Goal: Task Accomplishment & Management: Manage account settings

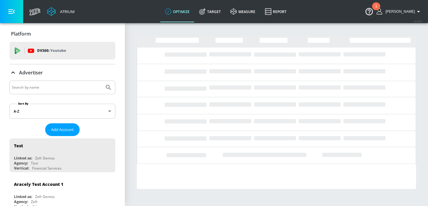
click at [56, 88] on input "Search by name" at bounding box center [57, 88] width 90 height 8
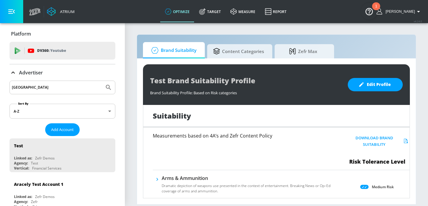
type input "ferrara"
click at [102, 81] on button "Submit Search" at bounding box center [108, 87] width 13 height 13
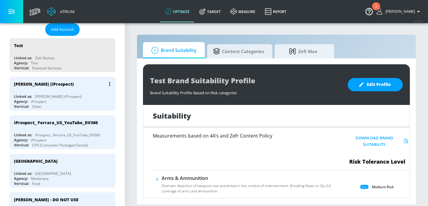
scroll to position [111, 0]
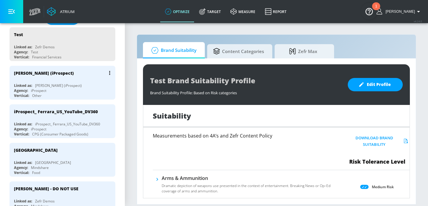
click at [67, 88] on div "Agency: iProspect" at bounding box center [64, 90] width 100 height 5
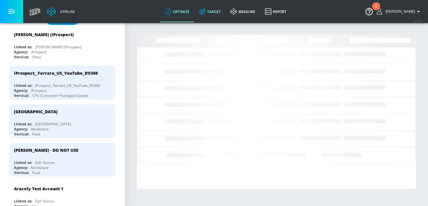
click at [224, 14] on link "Target" at bounding box center [209, 11] width 31 height 21
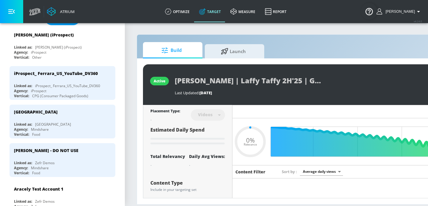
type input "0.05"
click at [223, 50] on icon at bounding box center [224, 50] width 7 height 6
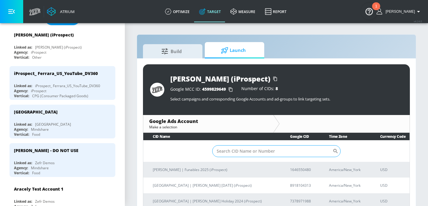
click at [260, 150] on input "Sort By" at bounding box center [272, 152] width 120 height 12
paste input "8065406782"
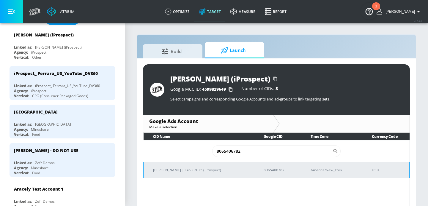
type input "8065406782"
click at [199, 170] on p "[PERSON_NAME] | Trolli 2025 (iProspect)" at bounding box center [201, 170] width 96 height 6
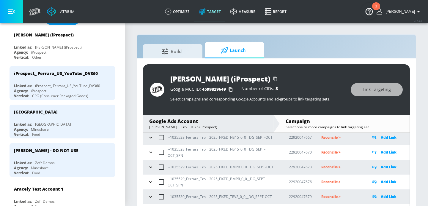
scroll to position [252, 0]
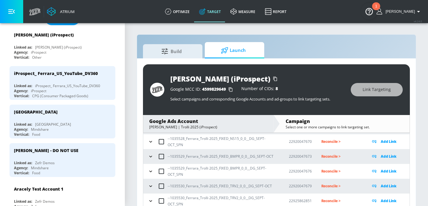
click at [151, 186] on icon "button" at bounding box center [150, 186] width 3 height 1
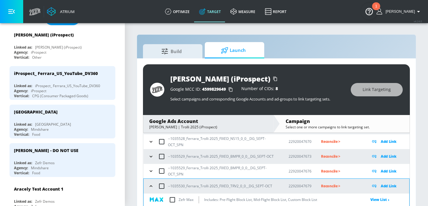
click at [151, 156] on icon "button" at bounding box center [151, 157] width 6 height 6
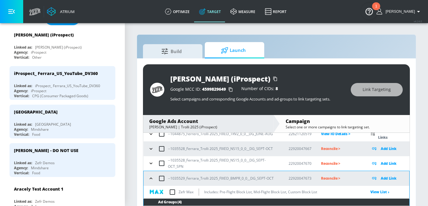
scroll to position [229, 0]
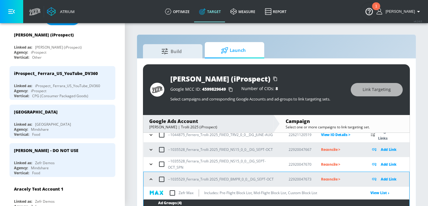
click at [149, 150] on icon "button" at bounding box center [151, 150] width 6 height 6
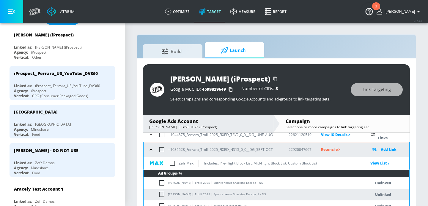
click at [185, 182] on td "Ferrara | Trolli 2025 | Spontaneous Snacking Escape - NS" at bounding box center [250, 184] width 215 height 12
copy td "Ferrara | Trolli 2025 | Spontaneous Snacking Escape - NS"
click at [169, 182] on td "Ferrara | Trolli 2025 | Spontaneous Snacking Escape - NS" at bounding box center [250, 184] width 215 height 12
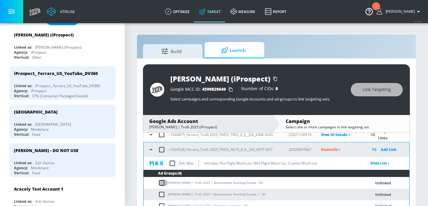
click at [161, 182] on input "checkbox" at bounding box center [163, 183] width 10 height 7
checkbox input "true"
click at [161, 194] on input "checkbox" at bounding box center [163, 194] width 10 height 7
checkbox input "true"
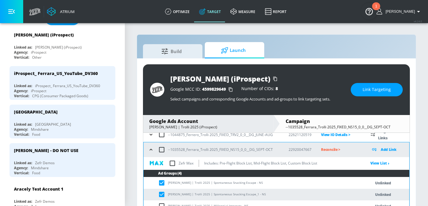
scroll to position [257, 0]
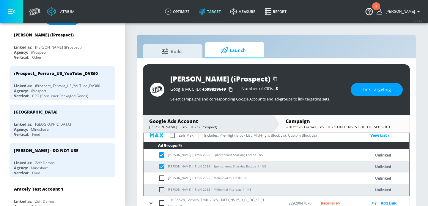
click at [229, 160] on td "Ferrara | Trolli 2025 | Spontaneous Snacking Escape - NS" at bounding box center [250, 156] width 215 height 12
click at [244, 157] on td "Ferrara | Trolli 2025 | Spontaneous Snacking Escape - NS" at bounding box center [250, 156] width 215 height 12
click at [241, 156] on td "Ferrara | Trolli 2025 | Spontaneous Snacking Escape - NS" at bounding box center [250, 156] width 215 height 12
drag, startPoint x: 241, startPoint y: 156, endPoint x: 168, endPoint y: 157, distance: 73.1
click at [168, 157] on td "Ferrara | Trolli 2025 | Spontaneous Snacking Escape - NS" at bounding box center [250, 156] width 215 height 12
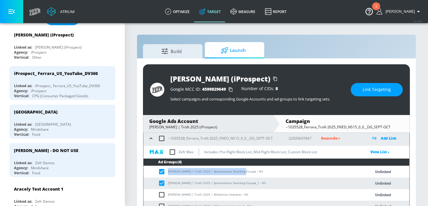
copy td "[PERSON_NAME] | Trolli 2025 | Spontaneous Snacking Escape"
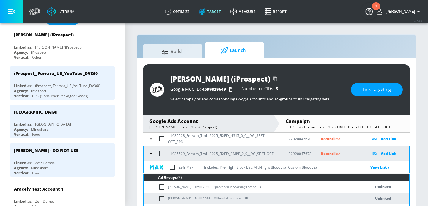
scroll to position [341, 0]
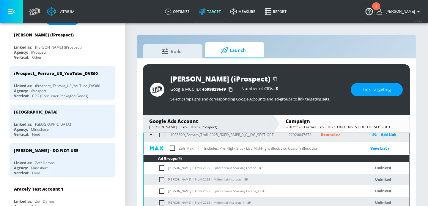
click at [161, 167] on input "checkbox" at bounding box center [163, 168] width 10 height 7
checkbox input "true"
click at [161, 189] on input "checkbox" at bounding box center [163, 191] width 10 height 7
checkbox input "true"
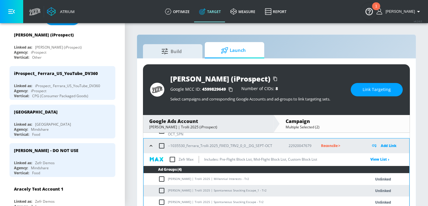
scroll to position [437, 0]
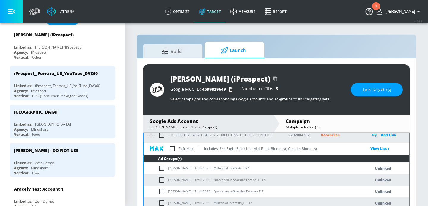
click at [164, 175] on td "Ferrara | Trolli 2025 | Spontaneous Snacking Escape_1 - Tr2" at bounding box center [250, 181] width 215 height 12
click at [163, 179] on input "checkbox" at bounding box center [163, 180] width 10 height 7
checkbox input "true"
click at [163, 192] on input "checkbox" at bounding box center [163, 191] width 10 height 7
checkbox input "true"
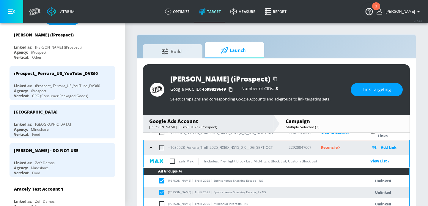
scroll to position [243, 0]
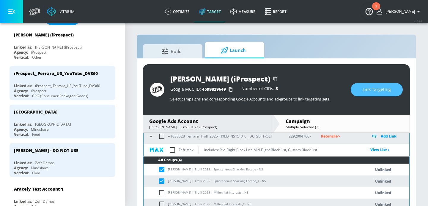
click at [367, 89] on span "Link Targeting" at bounding box center [376, 89] width 28 height 7
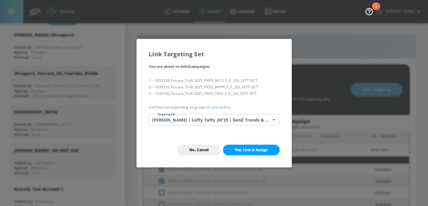
click at [208, 117] on body "Atrium optimize Target measure Report optimize Target measure Report v 4.24.0 E…" at bounding box center [214, 107] width 428 height 215
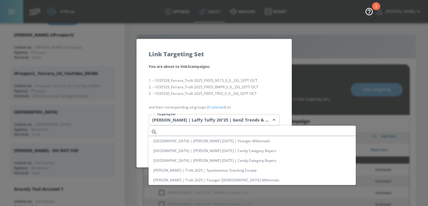
scroll to position [446, 0]
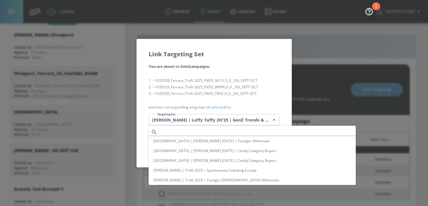
click at [195, 174] on li "[PERSON_NAME] | Trolli 2025 | Spontaneous Snacking Escape" at bounding box center [252, 171] width 207 height 10
type input "57573f34-09cc-41fd-8b41-c8957bd13200"
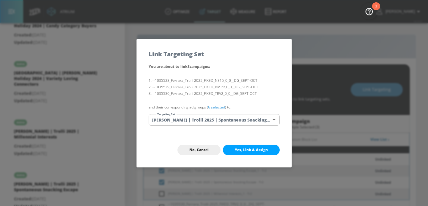
click at [240, 145] on button "Yes, Link & Assign" at bounding box center [251, 150] width 57 height 11
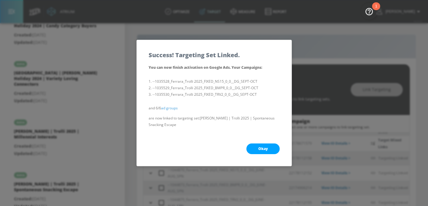
scroll to position [252, 0]
click at [263, 153] on button "Okay" at bounding box center [262, 149] width 33 height 11
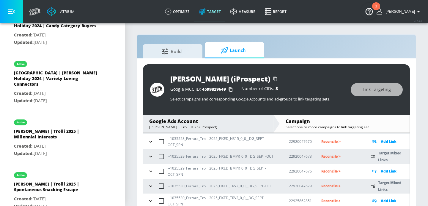
scroll to position [9, 0]
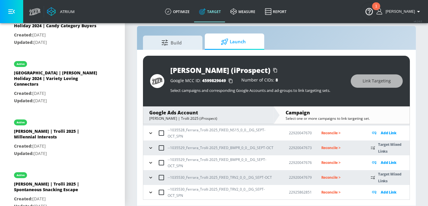
click at [152, 179] on icon "button" at bounding box center [151, 178] width 6 height 6
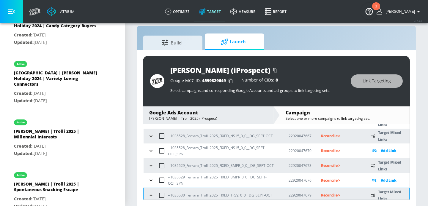
scroll to position [228, 0]
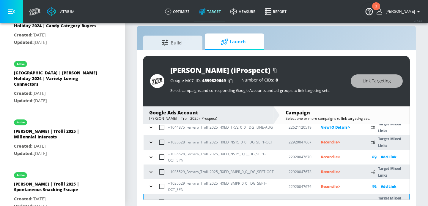
click at [151, 172] on icon "button" at bounding box center [151, 172] width 6 height 6
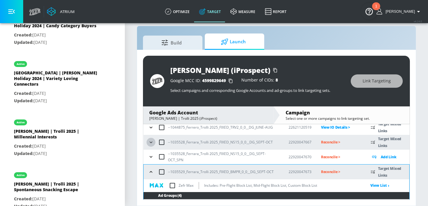
click at [151, 142] on icon "button" at bounding box center [151, 143] width 6 height 6
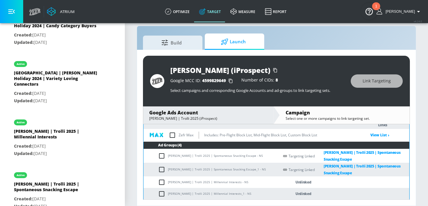
scroll to position [262, 0]
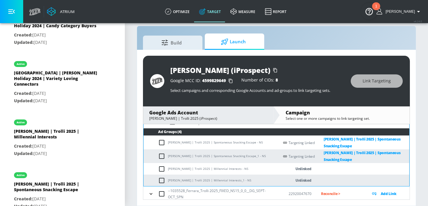
click at [217, 170] on td "Ferrara | Trolli 2025 | Millennial Interests - NS" at bounding box center [210, 169] width 135 height 12
drag, startPoint x: 226, startPoint y: 170, endPoint x: 164, endPoint y: 169, distance: 62.1
click at [163, 169] on td "Ferrara | Trolli 2025 | Millennial Interests - NS" at bounding box center [210, 169] width 135 height 12
copy td "[PERSON_NAME] | Trolli 2025 | Millennial Interests"
click at [163, 169] on input "checkbox" at bounding box center [163, 169] width 10 height 7
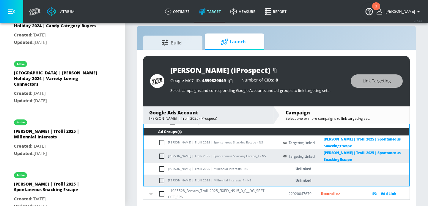
checkbox input "true"
click at [163, 175] on td "Ferrara | Trolli 2025 | Millennial Interests_1 - NS" at bounding box center [210, 181] width 135 height 12
click at [161, 179] on input "checkbox" at bounding box center [163, 180] width 10 height 7
checkbox input "true"
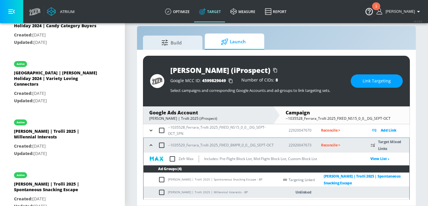
scroll to position [329, 0]
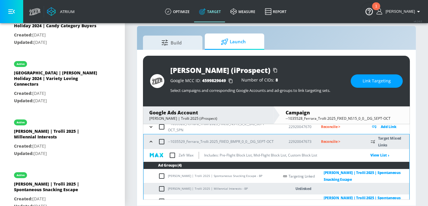
click at [161, 188] on input "checkbox" at bounding box center [163, 189] width 10 height 7
checkbox input "true"
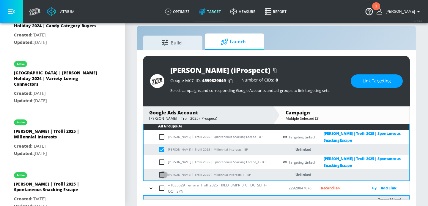
click at [161, 177] on input "checkbox" at bounding box center [163, 175] width 10 height 7
checkbox input "true"
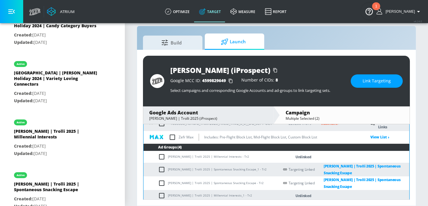
click at [162, 158] on input "checkbox" at bounding box center [163, 157] width 10 height 7
checkbox input "true"
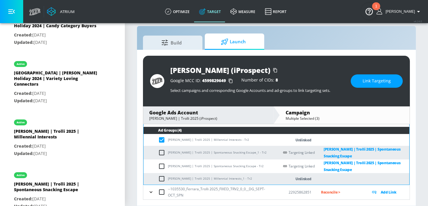
click at [161, 177] on input "checkbox" at bounding box center [163, 179] width 10 height 7
checkbox input "true"
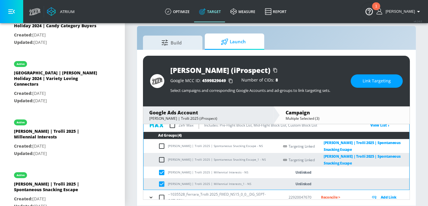
scroll to position [255, 0]
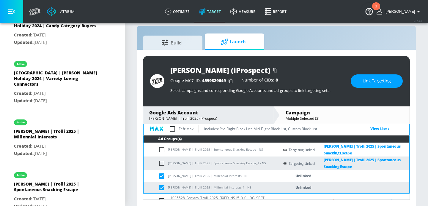
click at [363, 80] on button "Link Targeting" at bounding box center [376, 81] width 52 height 13
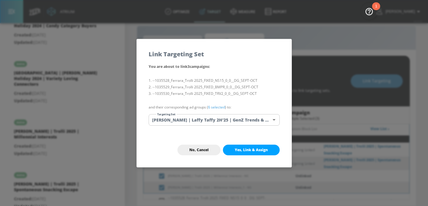
click at [235, 114] on body "Atrium optimize Target measure Report optimize Target measure Report v 4.24.0 E…" at bounding box center [214, 98] width 428 height 215
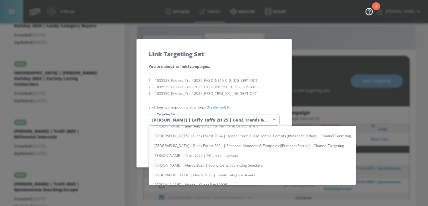
scroll to position [269, 0]
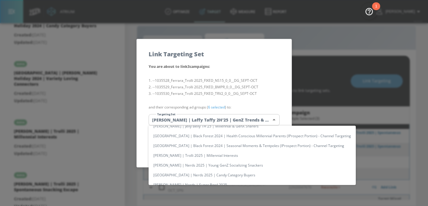
click at [209, 154] on li "[PERSON_NAME] | Trolli 2025 | Millennial Interests" at bounding box center [252, 156] width 207 height 10
type input "a24d21f9-a70b-4f7e-8b0c-64a6f1b7a9c0"
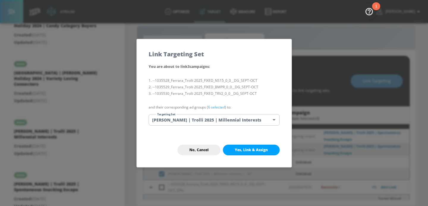
scroll to position [356, 0]
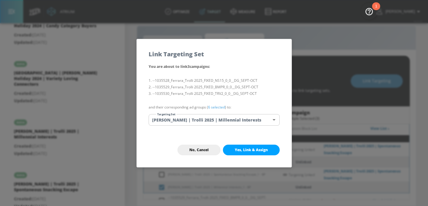
click at [250, 141] on div "No, Cancel Yes, Link & Assign" at bounding box center [214, 150] width 155 height 34
click at [250, 148] on span "Yes, Link & Assign" at bounding box center [251, 150] width 33 height 5
checkbox input "false"
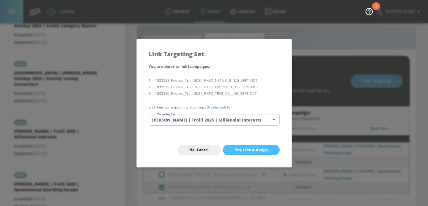
checkbox input "false"
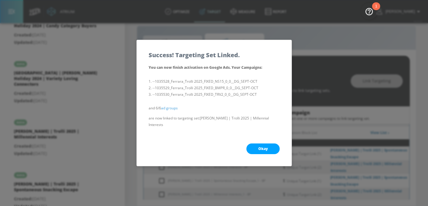
click at [260, 147] on span "Okay" at bounding box center [263, 149] width 10 height 5
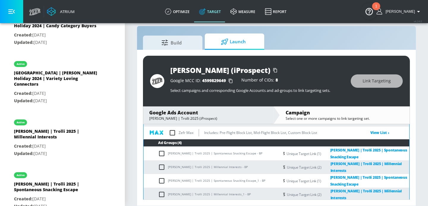
scroll to position [311, 0]
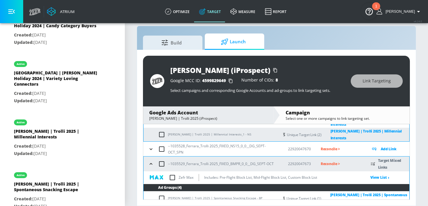
click at [149, 161] on icon "button" at bounding box center [151, 164] width 6 height 6
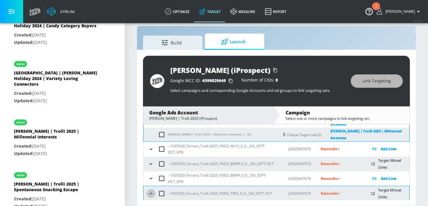
click at [148, 190] on button "button" at bounding box center [150, 194] width 9 height 9
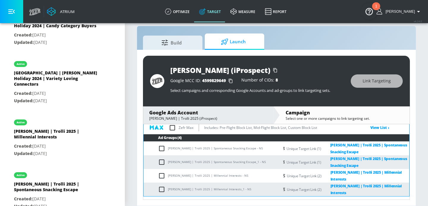
scroll to position [244, 0]
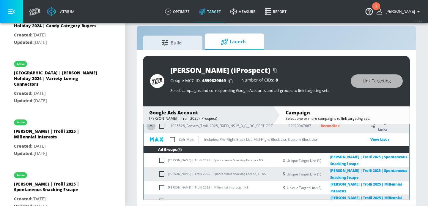
click at [152, 127] on icon "button" at bounding box center [151, 126] width 6 height 6
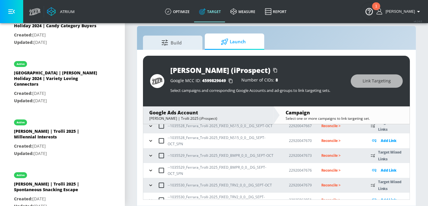
scroll to position [252, 0]
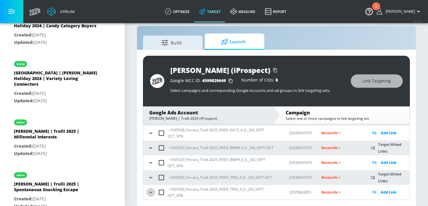
click at [153, 192] on icon "button" at bounding box center [151, 193] width 6 height 6
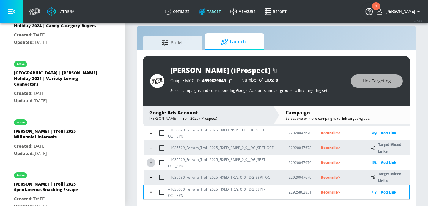
click at [153, 165] on icon "button" at bounding box center [151, 163] width 6 height 6
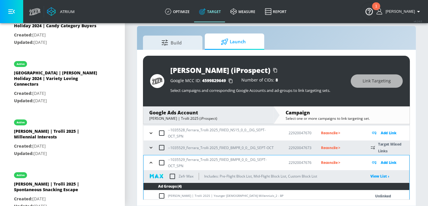
click at [151, 132] on icon "button" at bounding box center [151, 133] width 6 height 6
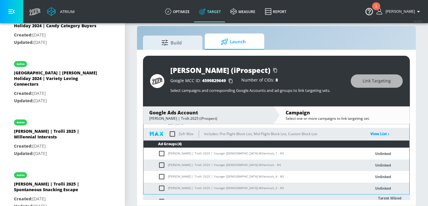
scroll to position [273, 0]
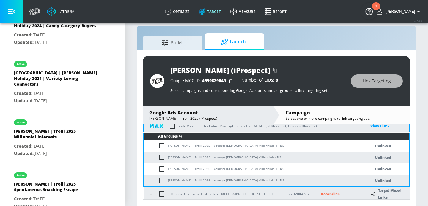
click at [236, 155] on td "Ferrara | Trolli 2025 | Younger Hispanic Millennials - NS" at bounding box center [250, 158] width 215 height 12
copy td "[PERSON_NAME] | Trolli 2025 | Younger [DEMOGRAPHIC_DATA] Millennials"
drag, startPoint x: 239, startPoint y: 157, endPoint x: 167, endPoint y: 157, distance: 72.2
click at [167, 157] on td "Ferrara | Trolli 2025 | Younger Hispanic Millennials - NS" at bounding box center [250, 158] width 215 height 12
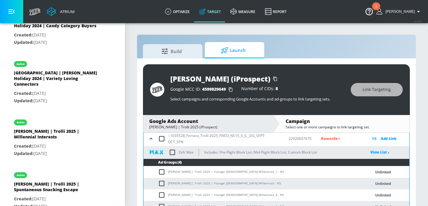
scroll to position [251, 0]
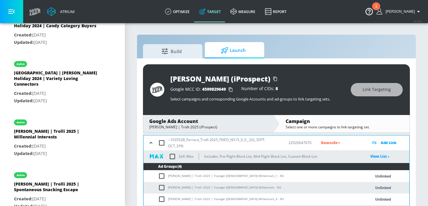
click at [163, 143] on input "checkbox" at bounding box center [161, 143] width 12 height 12
checkbox input "true"
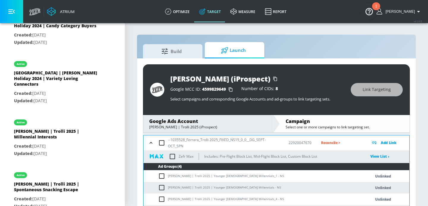
checkbox input "true"
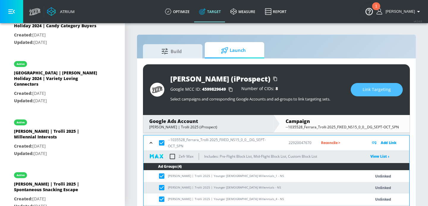
click at [369, 92] on span "Link Targeting" at bounding box center [376, 89] width 28 height 7
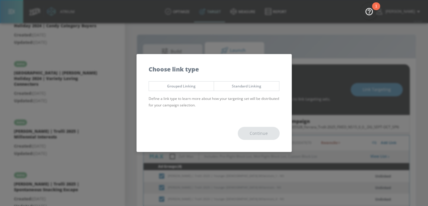
click at [196, 84] on span "Grouped Linking" at bounding box center [181, 86] width 56 height 6
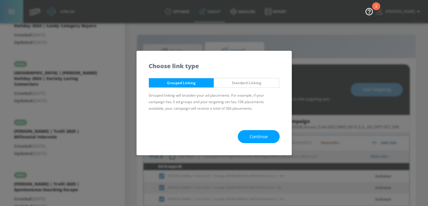
click at [259, 137] on span "Continue" at bounding box center [259, 136] width 18 height 7
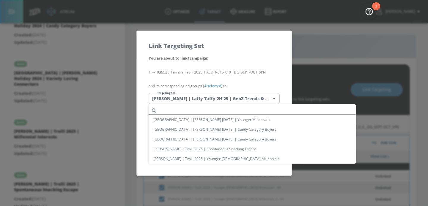
click at [216, 99] on body "Atrium optimize Target measure Report optimize Target measure Report v 4.24.0 E…" at bounding box center [214, 107] width 428 height 215
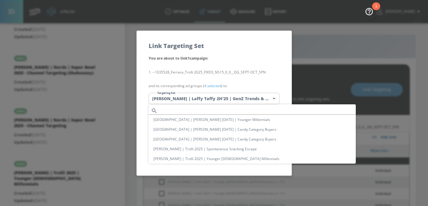
scroll to position [256, 0]
click at [200, 158] on li "[PERSON_NAME] | Trolli 2025 | Younger [DEMOGRAPHIC_DATA] Millennials" at bounding box center [252, 159] width 207 height 10
type input "3ffcdb55-d110-408d-950d-ea50f3b7d555"
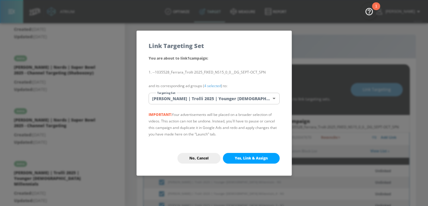
click at [249, 141] on div "You are about to link 1 campaign : --1035528_Ferrara_Trolli 2025_FIXED_NS15_0_0…" at bounding box center [214, 98] width 155 height 86
click at [238, 157] on span "Yes, Link & Assign" at bounding box center [251, 158] width 33 height 5
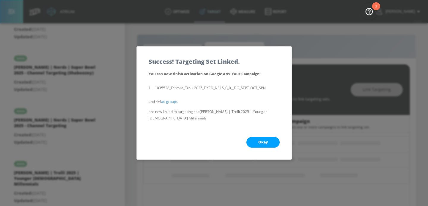
scroll to position [72, 0]
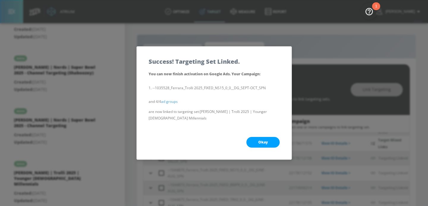
click at [219, 137] on div "Okay" at bounding box center [214, 142] width 155 height 34
click at [252, 144] on button "Okay" at bounding box center [262, 142] width 33 height 11
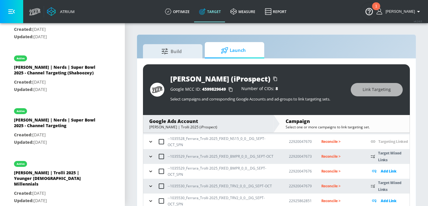
scroll to position [9, 0]
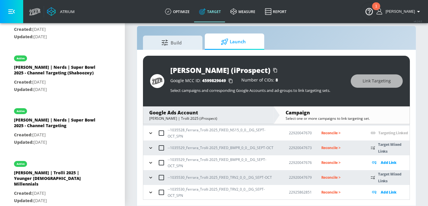
click at [152, 163] on icon "button" at bounding box center [151, 163] width 6 height 6
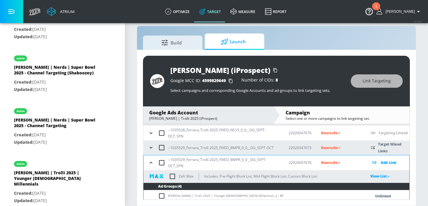
click at [164, 165] on input "checkbox" at bounding box center [161, 163] width 12 height 12
checkbox input "true"
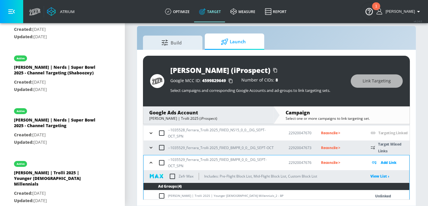
checkbox input "true"
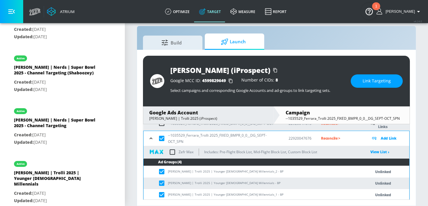
scroll to position [279, 0]
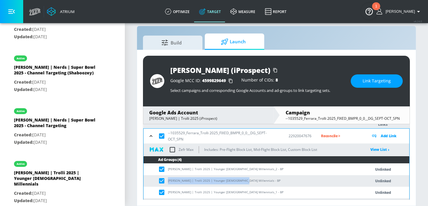
drag, startPoint x: 238, startPoint y: 180, endPoint x: 168, endPoint y: 180, distance: 69.8
click at [168, 180] on td "[PERSON_NAME] | Trolli 2025 | Younger [DEMOGRAPHIC_DATA] Millennials - BP" at bounding box center [250, 182] width 215 height 12
copy td "Ferrara | Trolli 2025 | Younger Hispanic Millennial"
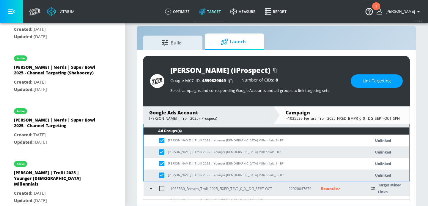
scroll to position [277, 0]
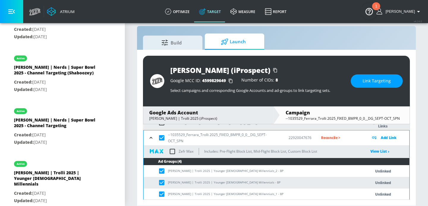
click at [368, 79] on span "Link Targeting" at bounding box center [376, 81] width 28 height 7
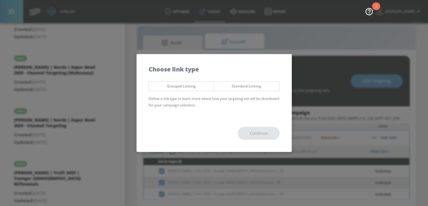
click at [201, 91] on button "Grouped Linking" at bounding box center [182, 86] width 66 height 10
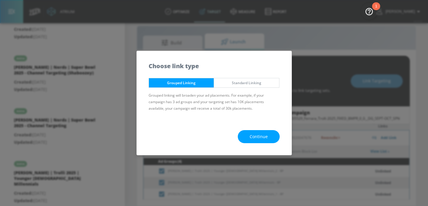
click at [240, 127] on div "Continue" at bounding box center [214, 137] width 155 height 37
click at [247, 133] on button "Continue" at bounding box center [259, 136] width 42 height 13
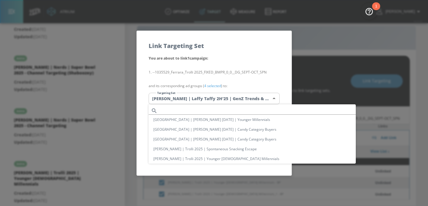
click at [212, 97] on body "Atrium optimize Target measure Report optimize Target measure Report v 4.24.0 E…" at bounding box center [214, 98] width 428 height 215
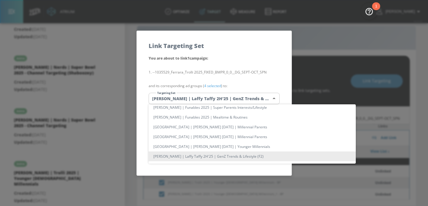
scroll to position [0, 0]
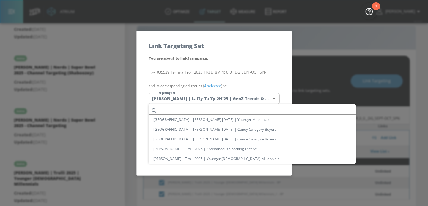
click at [200, 158] on li "[PERSON_NAME] | Trolli 2025 | Younger [DEMOGRAPHIC_DATA] Millennials" at bounding box center [252, 159] width 207 height 10
type input "3ffcdb55-d110-408d-950d-ea50f3b7d555"
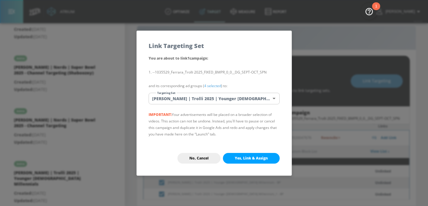
scroll to position [319, 0]
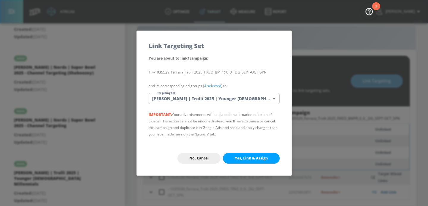
click at [243, 155] on button "Yes, Link & Assign" at bounding box center [251, 158] width 57 height 11
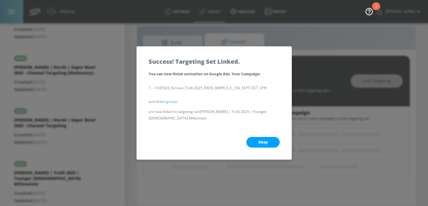
scroll to position [72, 0]
click at [265, 143] on span "Okay" at bounding box center [263, 142] width 10 height 5
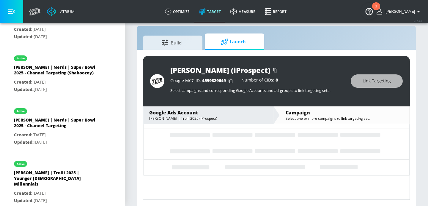
scroll to position [0, 0]
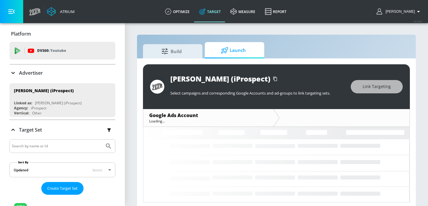
scroll to position [3, 0]
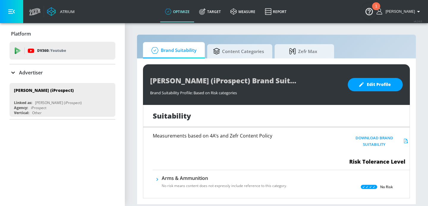
click at [65, 71] on div "Advertiser" at bounding box center [63, 72] width 106 height 7
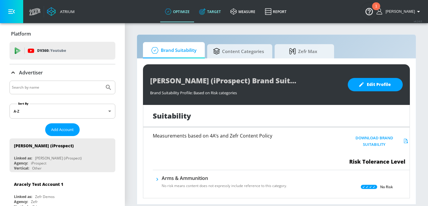
click at [206, 14] on icon at bounding box center [202, 11] width 7 height 7
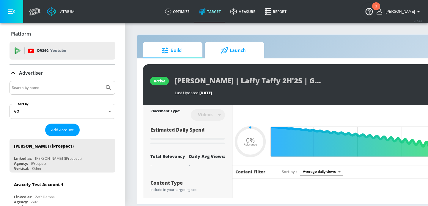
type input "0.05"
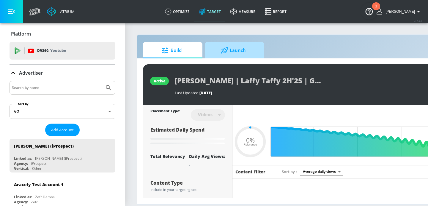
click at [225, 53] on icon at bounding box center [224, 50] width 7 height 7
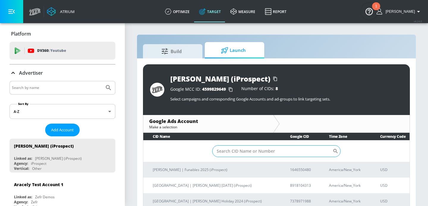
click at [234, 151] on input "Sort By" at bounding box center [272, 152] width 120 height 12
paste input "8065406782"
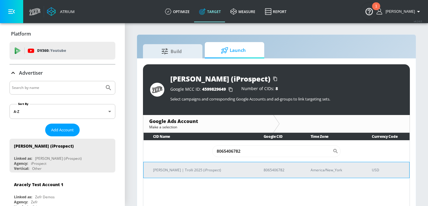
type input "8065406782"
click at [191, 171] on p "[PERSON_NAME] | Trolli 2025 (iProspect)" at bounding box center [201, 170] width 96 height 6
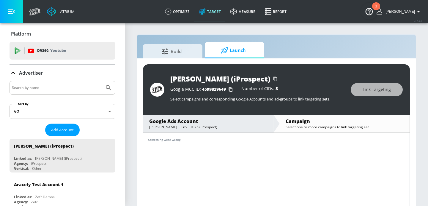
click at [239, 141] on div "Something went wrong" at bounding box center [276, 140] width 266 height 14
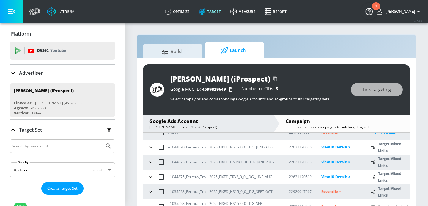
scroll to position [252, 0]
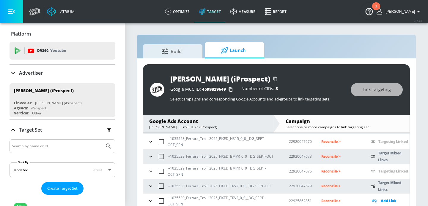
click at [151, 201] on icon "button" at bounding box center [150, 200] width 3 height 1
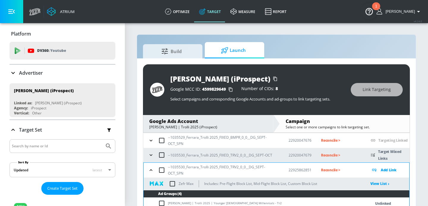
scroll to position [319, 0]
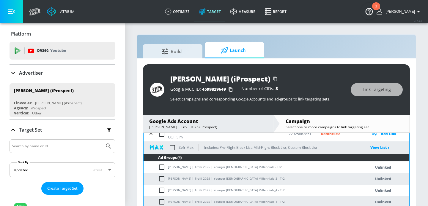
click at [238, 168] on td "[PERSON_NAME] | Trolli 2025 | Younger [DEMOGRAPHIC_DATA] Millennials - Tr2" at bounding box center [250, 168] width 215 height 12
drag, startPoint x: 239, startPoint y: 168, endPoint x: 168, endPoint y: 167, distance: 71.0
click at [168, 167] on td "[PERSON_NAME] | Trolli 2025 | Younger [DEMOGRAPHIC_DATA] Millennials - Tr2" at bounding box center [250, 168] width 215 height 12
copy td "[PERSON_NAME] | Trolli 2025 | Younger [DEMOGRAPHIC_DATA] Millennials"
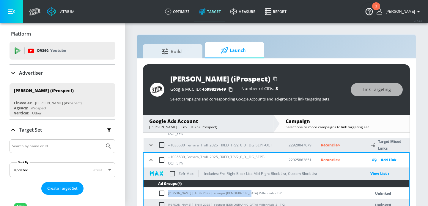
click at [162, 160] on input "checkbox" at bounding box center [161, 160] width 12 height 12
checkbox input "true"
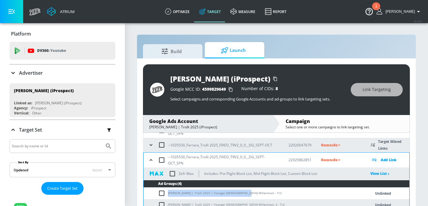
checkbox input "true"
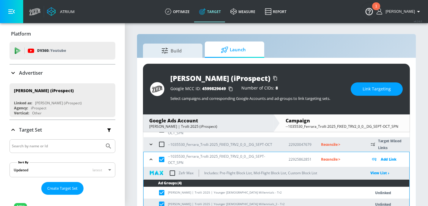
scroll to position [319, 0]
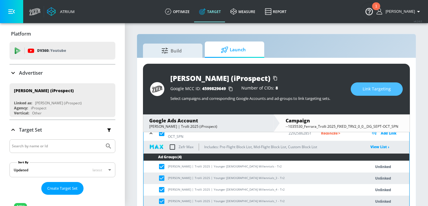
click at [380, 89] on span "Link Targeting" at bounding box center [376, 89] width 28 height 7
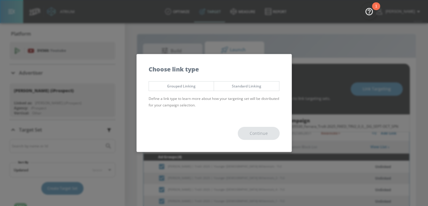
click at [196, 86] on span "Grouped Linking" at bounding box center [181, 86] width 56 height 6
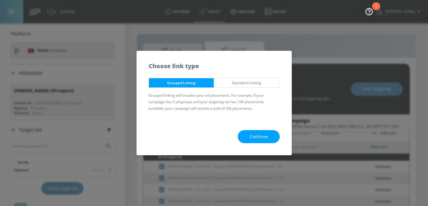
click at [269, 135] on button "Continue" at bounding box center [259, 136] width 42 height 13
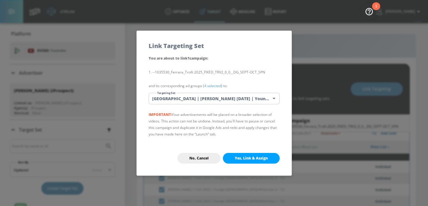
click at [196, 100] on body "Atrium optimize Target measure Report optimize Target measure Report v 4.24.0 […" at bounding box center [214, 106] width 428 height 215
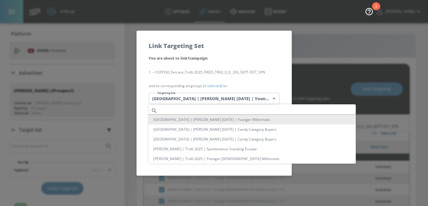
scroll to position [573, 0]
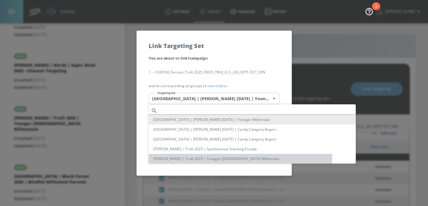
click at [213, 157] on li "[PERSON_NAME] | Trolli 2025 | Younger [DEMOGRAPHIC_DATA] Millennials" at bounding box center [252, 159] width 207 height 10
type input "3ffcdb55-d110-408d-950d-ea50f3b7d555"
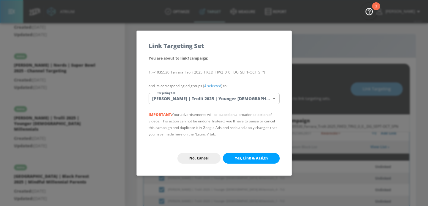
click at [251, 164] on div "No, Cancel Yes, Link & Assign" at bounding box center [214, 158] width 155 height 34
click at [251, 157] on span "Yes, Link & Assign" at bounding box center [251, 158] width 33 height 5
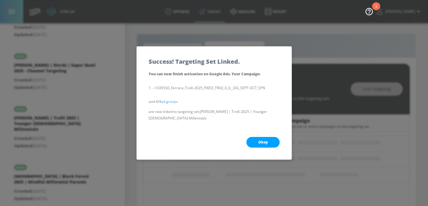
scroll to position [72, 0]
click at [259, 148] on button "Okay" at bounding box center [262, 142] width 33 height 11
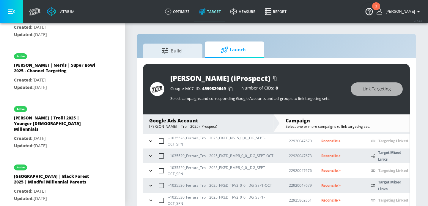
scroll to position [7, 0]
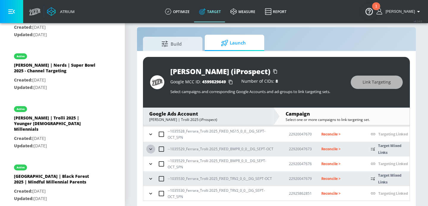
click at [150, 149] on icon "button" at bounding box center [150, 149] width 3 height 1
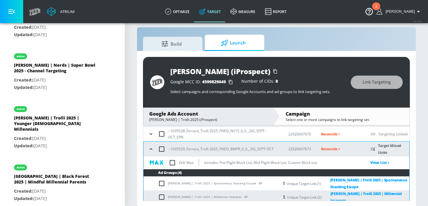
click at [150, 149] on icon "button" at bounding box center [151, 149] width 6 height 6
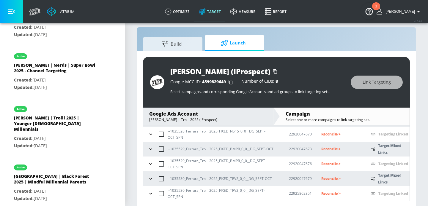
scroll to position [9, 0]
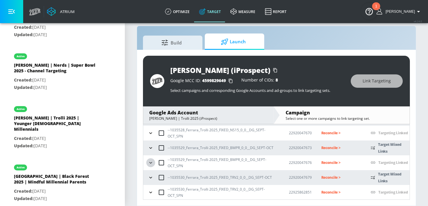
click at [152, 163] on icon "button" at bounding box center [151, 163] width 6 height 6
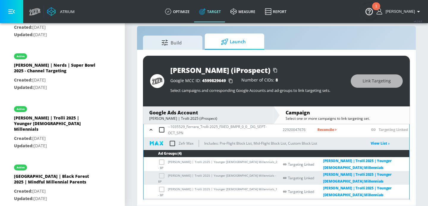
click at [150, 132] on icon "button" at bounding box center [151, 130] width 6 height 6
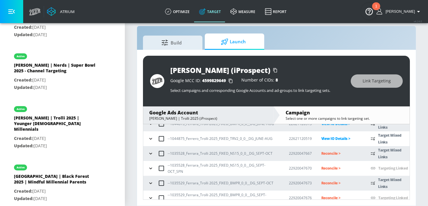
scroll to position [217, 0]
click at [324, 151] on p "Reconcile >" at bounding box center [341, 153] width 40 height 7
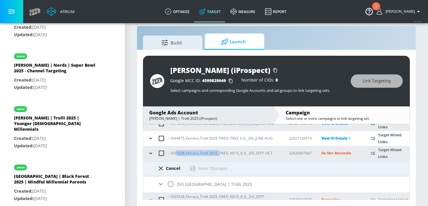
drag, startPoint x: 218, startPoint y: 152, endPoint x: 174, endPoint y: 151, distance: 44.0
click at [174, 152] on p "--1035528_Ferrara_Trolli 2025_FIXED_NS15_0_0__DG_SEPT-OCT" at bounding box center [220, 153] width 105 height 6
copy p "35528_Ferrara_Trolli 2025_"
click at [171, 182] on input "radio" at bounding box center [170, 184] width 12 height 12
radio input "true"
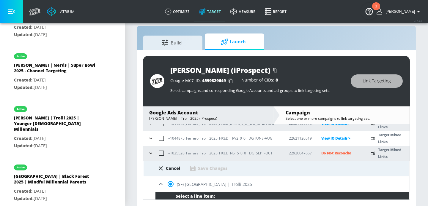
scroll to position [326, 0]
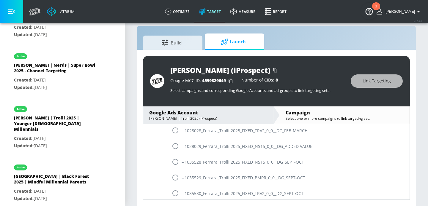
click at [176, 161] on input "radio" at bounding box center [175, 162] width 12 height 12
radio input "true"
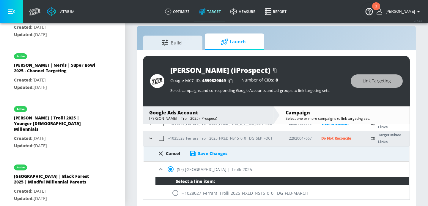
scroll to position [228, 0]
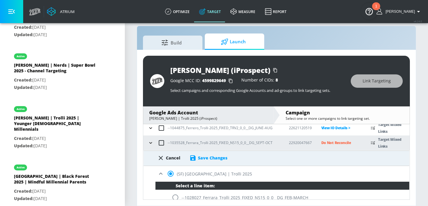
click at [214, 158] on div "Save Changes" at bounding box center [212, 158] width 29 height 6
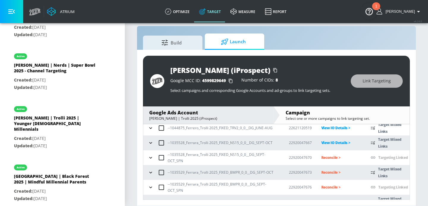
click at [343, 157] on p "Reconcile >" at bounding box center [341, 157] width 40 height 7
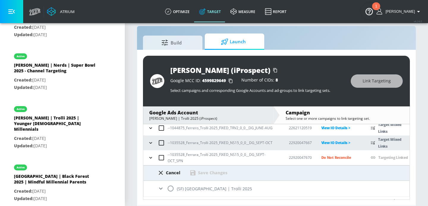
click at [212, 157] on p "--1035528_Ferrara_Trolli 2025_FIXED_NS15_0_0__DG_SEPT-OCT_SPN" at bounding box center [224, 158] width 112 height 12
drag, startPoint x: 212, startPoint y: 157, endPoint x: 180, endPoint y: 157, distance: 32.4
click at [179, 157] on p "--1035528_Ferrara_Trolli 2025_FIXED_NS15_0_0__DG_SEPT-OCT_SPN" at bounding box center [224, 158] width 112 height 12
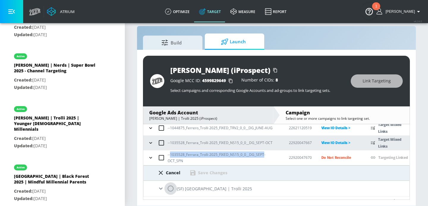
click at [170, 189] on input "radio" at bounding box center [170, 189] width 12 height 12
radio input "true"
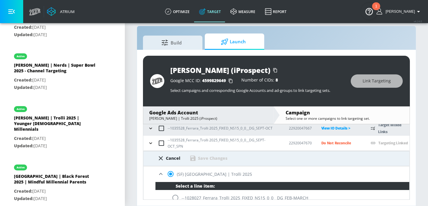
scroll to position [341, 0]
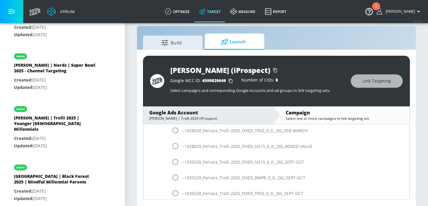
click at [173, 165] on input "radio" at bounding box center [175, 162] width 12 height 12
radio input "true"
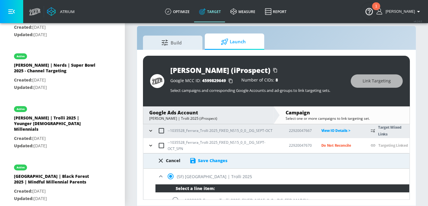
scroll to position [232, 0]
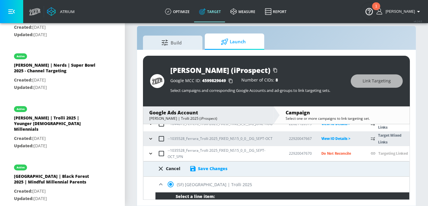
click at [206, 170] on div "Save Changes" at bounding box center [212, 169] width 29 height 6
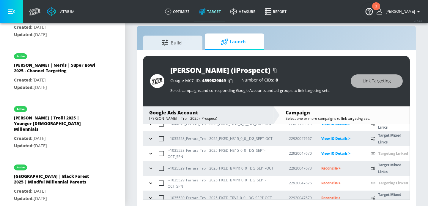
scroll to position [252, 0]
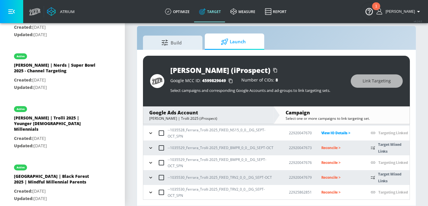
click at [326, 146] on p "Reconcile >" at bounding box center [341, 148] width 40 height 7
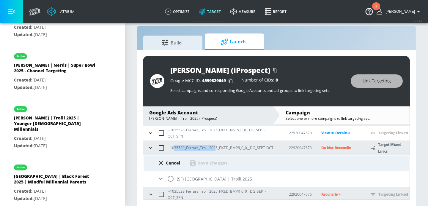
drag, startPoint x: 214, startPoint y: 147, endPoint x: 175, endPoint y: 146, distance: 38.9
click at [175, 146] on p "--1035529_Ferrara_Trolli 2025_FIXED_BMPR_0_0__DG_SEPT-OCT" at bounding box center [221, 148] width 106 height 6
copy p "35529_Ferrara_Trolli 202"
click at [170, 178] on input "radio" at bounding box center [170, 179] width 12 height 12
radio input "true"
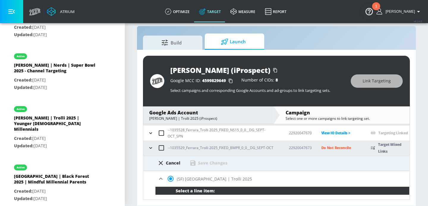
scroll to position [372, 0]
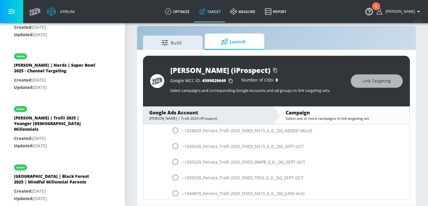
click at [176, 162] on input "radio" at bounding box center [175, 162] width 12 height 12
radio input "true"
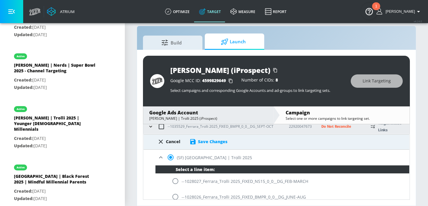
scroll to position [269, 0]
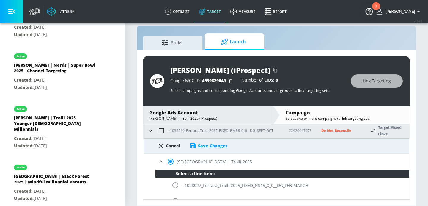
click at [209, 145] on div "Save Changes" at bounding box center [212, 146] width 29 height 6
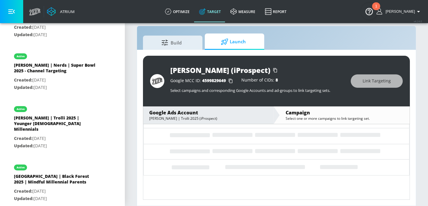
scroll to position [252, 0]
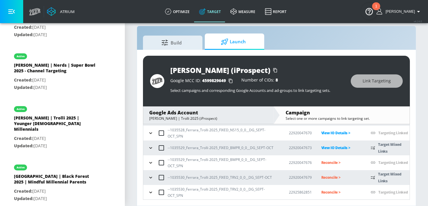
click at [339, 163] on p "Reconcile >" at bounding box center [341, 163] width 40 height 7
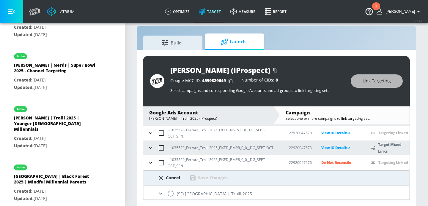
click at [169, 190] on input "radio" at bounding box center [170, 194] width 12 height 12
radio input "true"
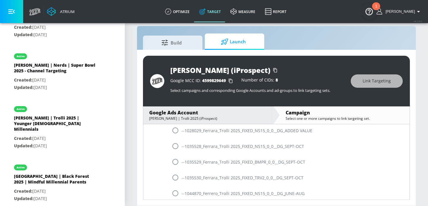
click at [172, 163] on input "radio" at bounding box center [175, 162] width 12 height 12
radio input "true"
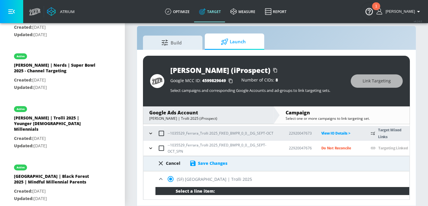
scroll to position [271, 0]
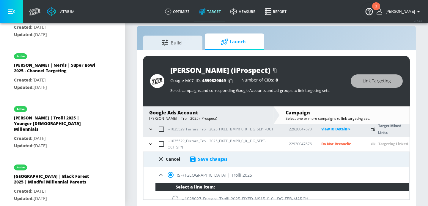
click at [215, 163] on div "Cancel Save Changes" at bounding box center [276, 159] width 266 height 15
click at [215, 159] on div "Save Changes" at bounding box center [212, 160] width 29 height 6
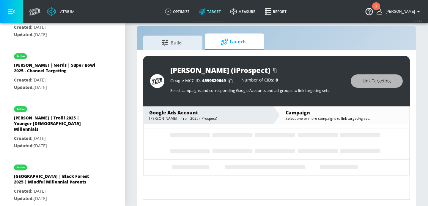
scroll to position [252, 0]
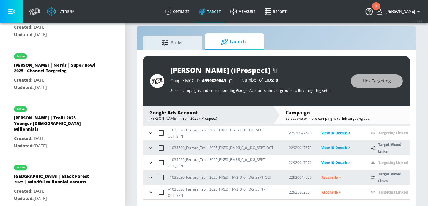
click at [329, 178] on p "Reconcile >" at bounding box center [341, 177] width 40 height 7
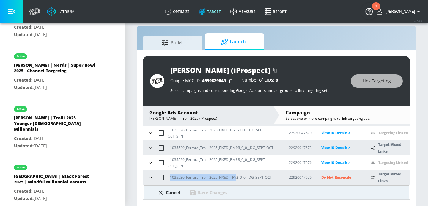
drag, startPoint x: 236, startPoint y: 178, endPoint x: 170, endPoint y: 178, distance: 65.9
click at [169, 178] on p "--1035530_Ferrara_Trolli 2025_FIXED_TRV2_0_0__DG_SEPT-OCT" at bounding box center [220, 178] width 104 height 6
copy p "1035530_Ferrara_Trolli 2025_FIXED_TRV"
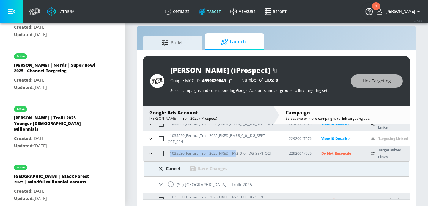
click at [171, 182] on input "radio" at bounding box center [170, 185] width 12 height 12
radio input "true"
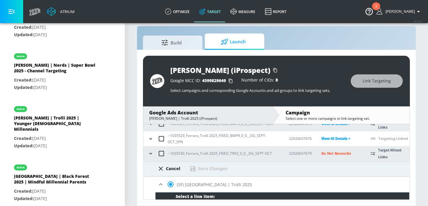
scroll to position [417, 0]
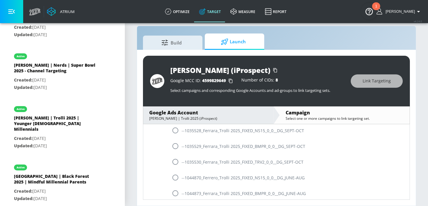
click at [176, 165] on input "radio" at bounding box center [175, 162] width 12 height 12
radio input "true"
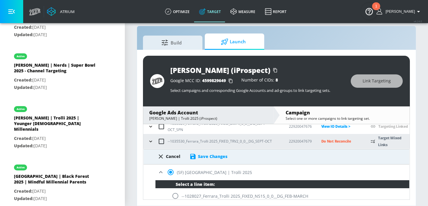
scroll to position [287, 0]
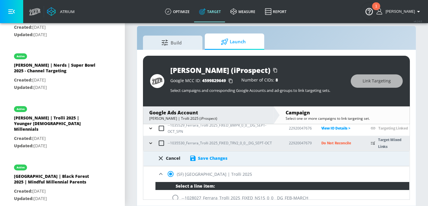
click at [214, 159] on div "Save Changes" at bounding box center [212, 159] width 29 height 6
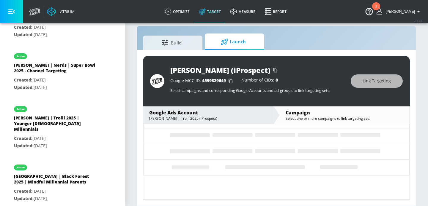
scroll to position [252, 0]
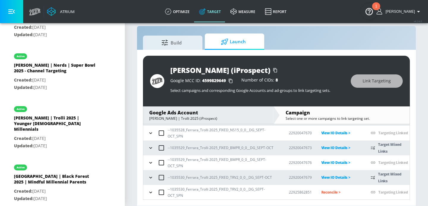
click at [330, 191] on p "Reconcile >" at bounding box center [341, 192] width 40 height 7
drag, startPoint x: 206, startPoint y: 190, endPoint x: 174, endPoint y: 190, distance: 31.5
click at [174, 190] on p "--1035530_Ferrara_Trolli 2025_FIXED_TRV2_0_0__DG_SEPT-OCT_SPN" at bounding box center [224, 193] width 112 height 12
copy p "35530_Ferrara_Trol"
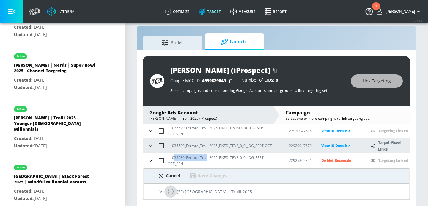
click at [170, 191] on input "radio" at bounding box center [170, 192] width 12 height 12
radio input "true"
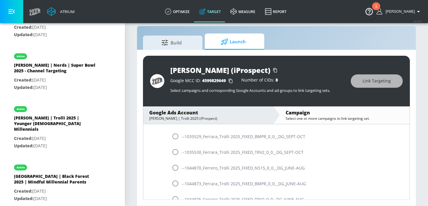
scroll to position [449, 0]
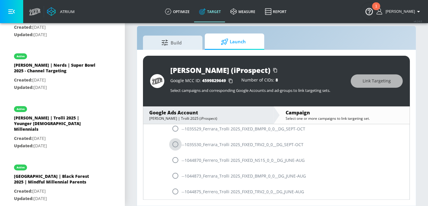
click at [173, 142] on input "radio" at bounding box center [175, 144] width 12 height 12
radio input "true"
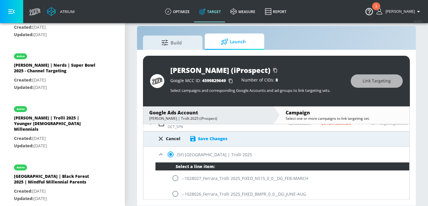
scroll to position [302, 0]
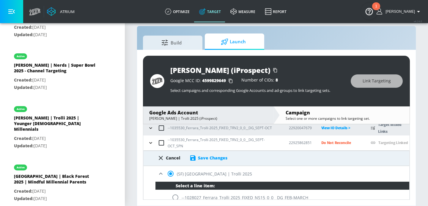
click at [206, 158] on div "Save Changes" at bounding box center [212, 158] width 29 height 6
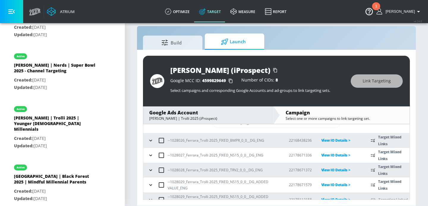
scroll to position [0, 0]
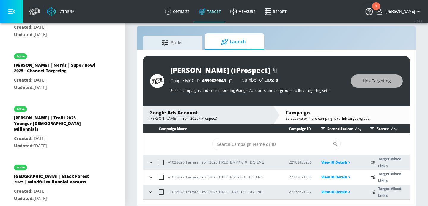
click at [137, 101] on div "Build Launch [PERSON_NAME] (iProspect) Google MCC ID: 4599829649 Number of CIDs…" at bounding box center [276, 116] width 279 height 181
